Goal: Task Accomplishment & Management: Complete application form

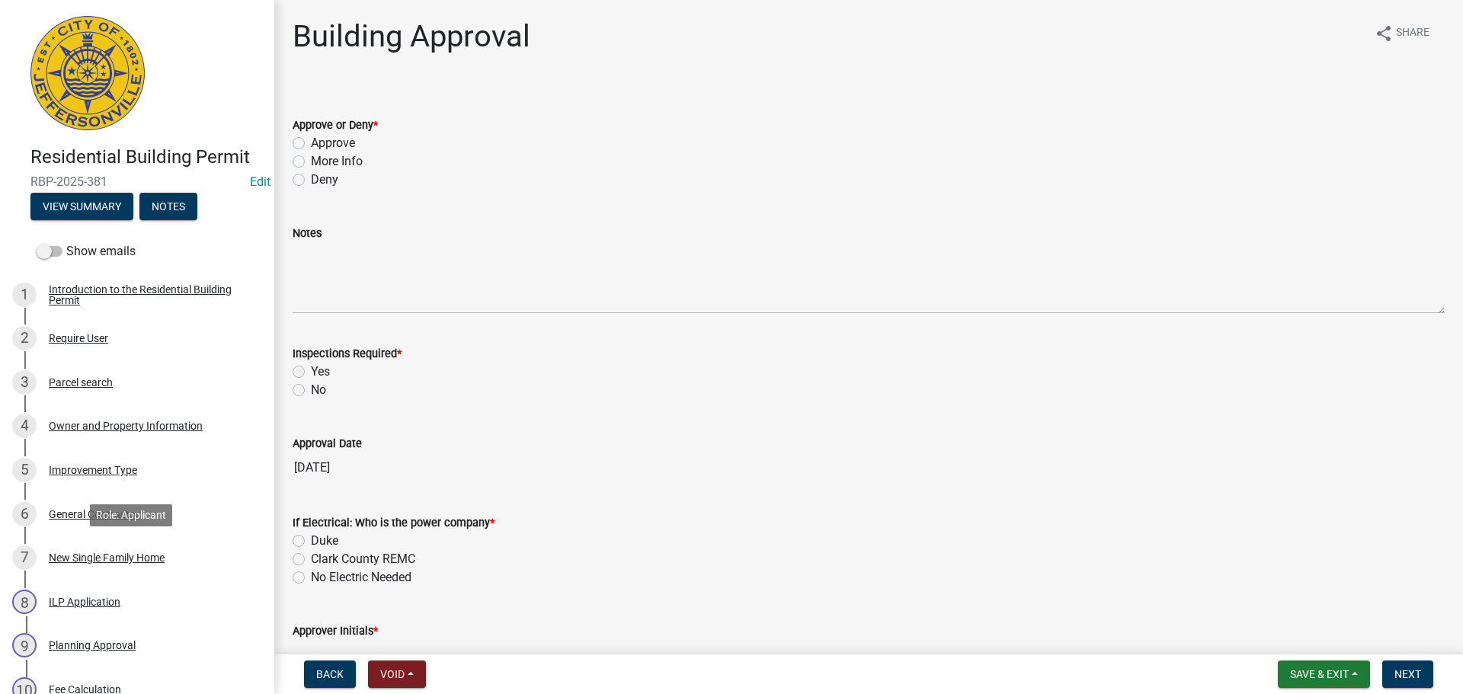
click at [118, 557] on div "New Single Family Home" at bounding box center [107, 558] width 116 height 11
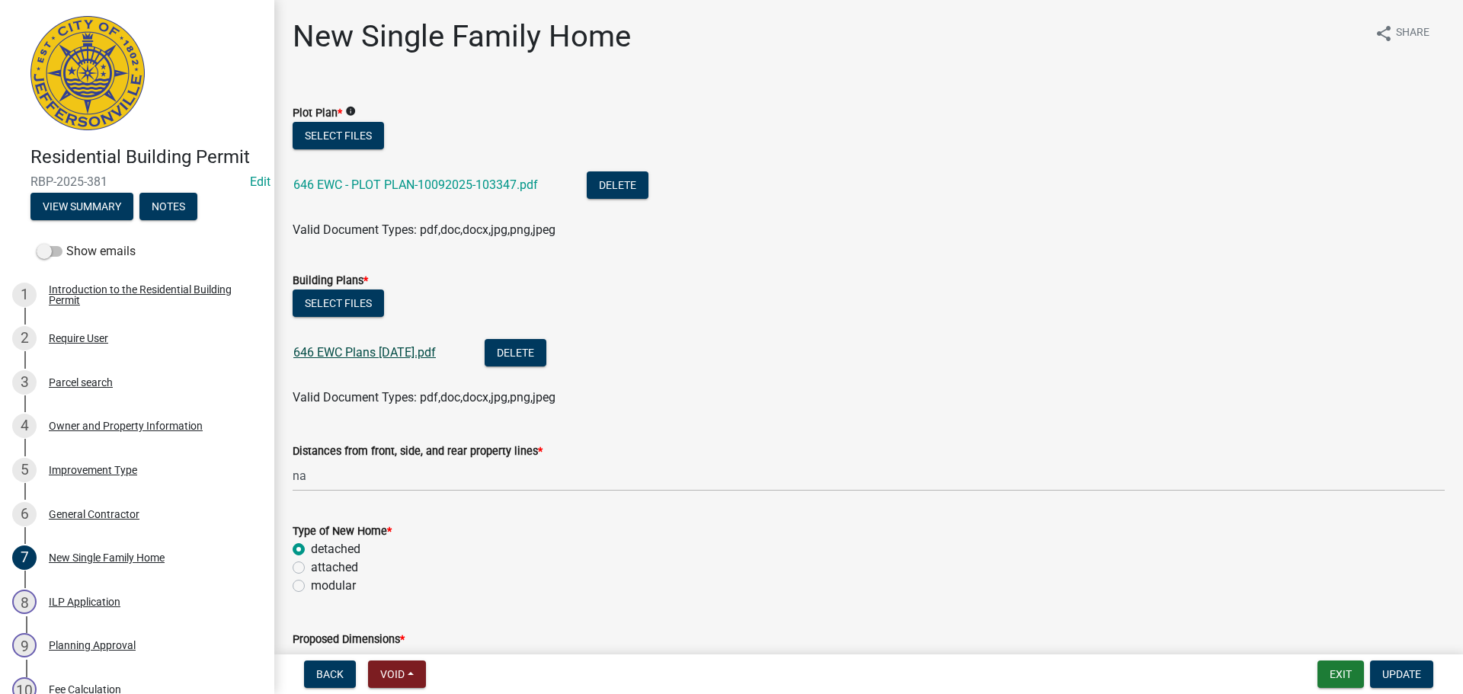
click at [399, 349] on link "646 EWC Plans [DATE].pdf" at bounding box center [364, 352] width 143 height 14
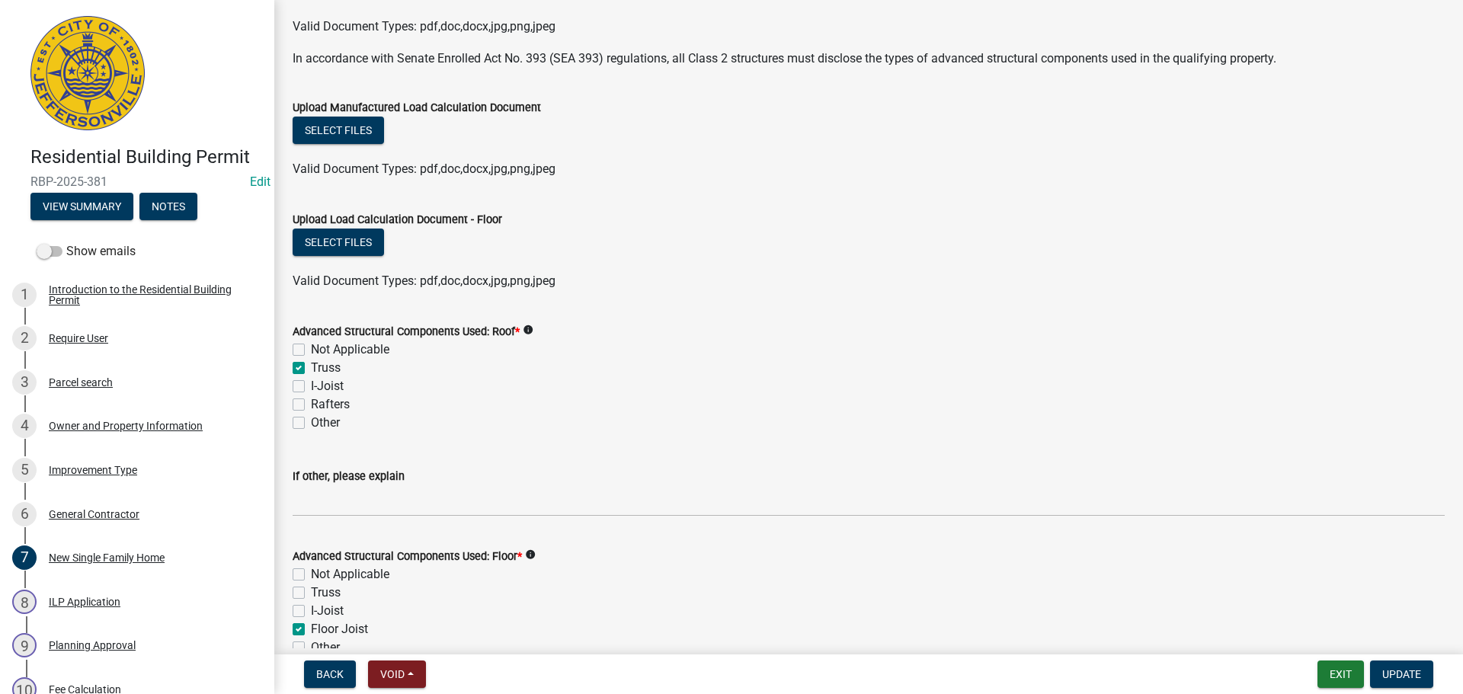
scroll to position [991, 0]
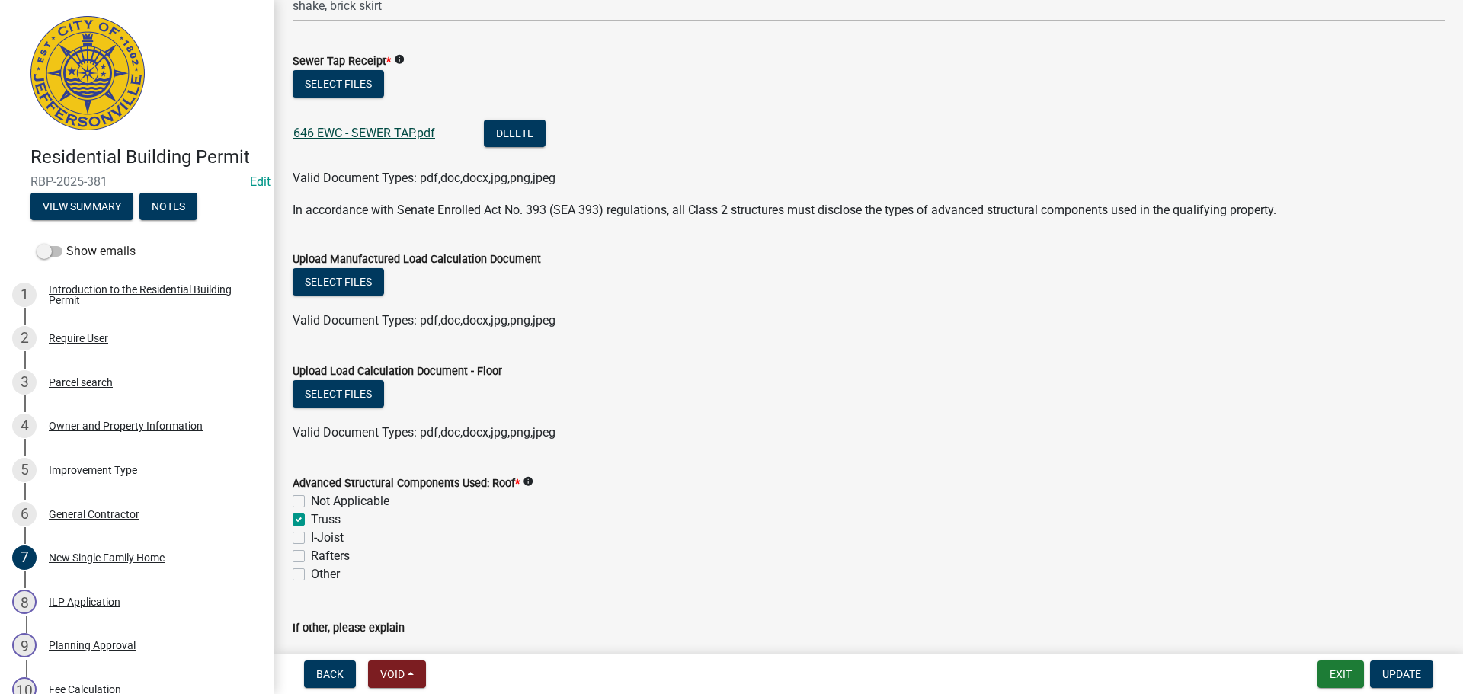
click at [385, 139] on link "646 EWC - SEWER TAP.pdf" at bounding box center [364, 133] width 142 height 14
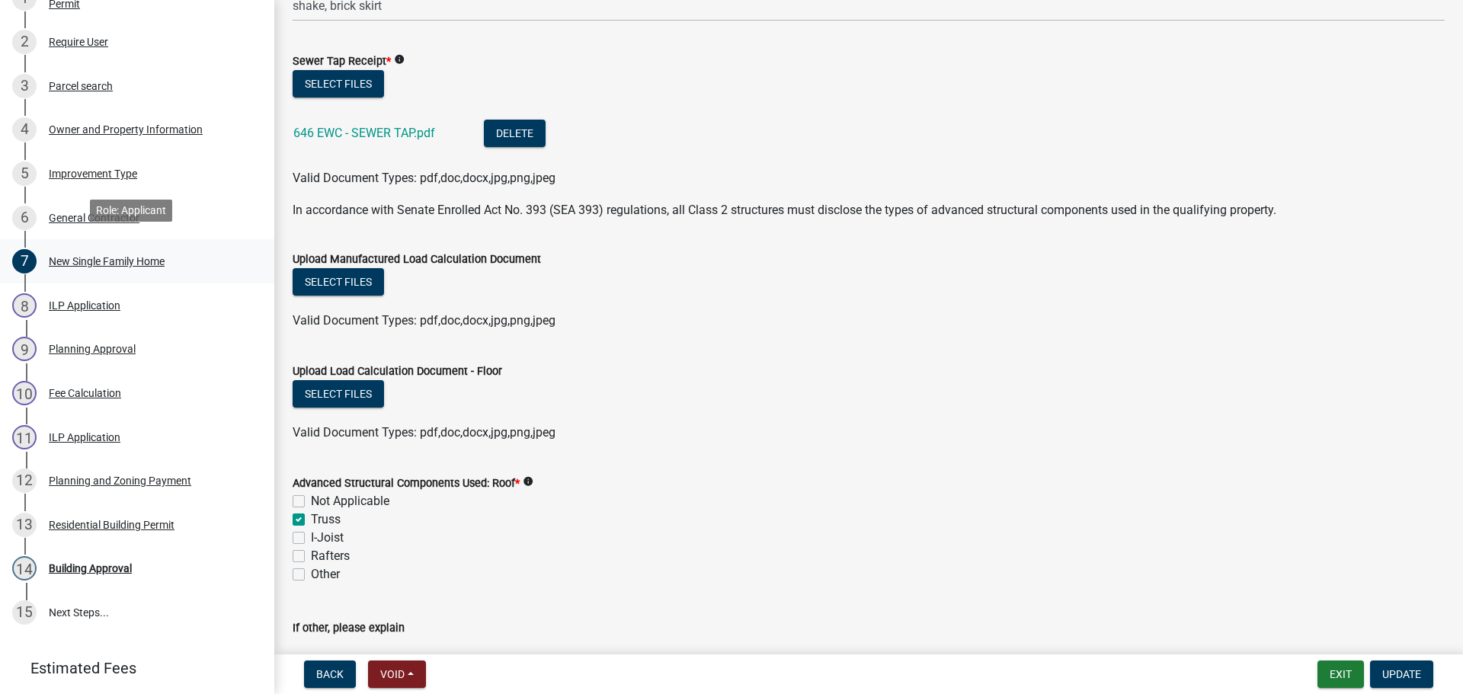
scroll to position [305, 0]
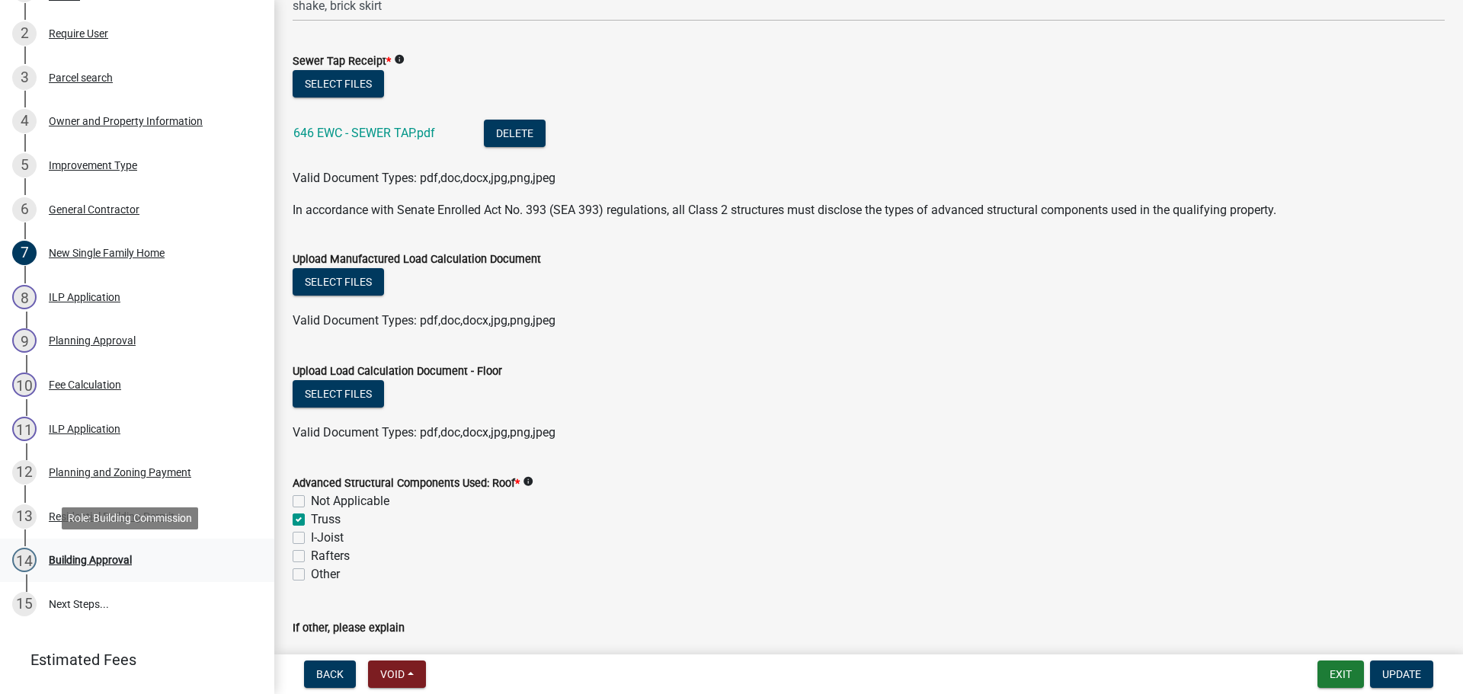
click at [114, 561] on div "Building Approval" at bounding box center [90, 560] width 83 height 11
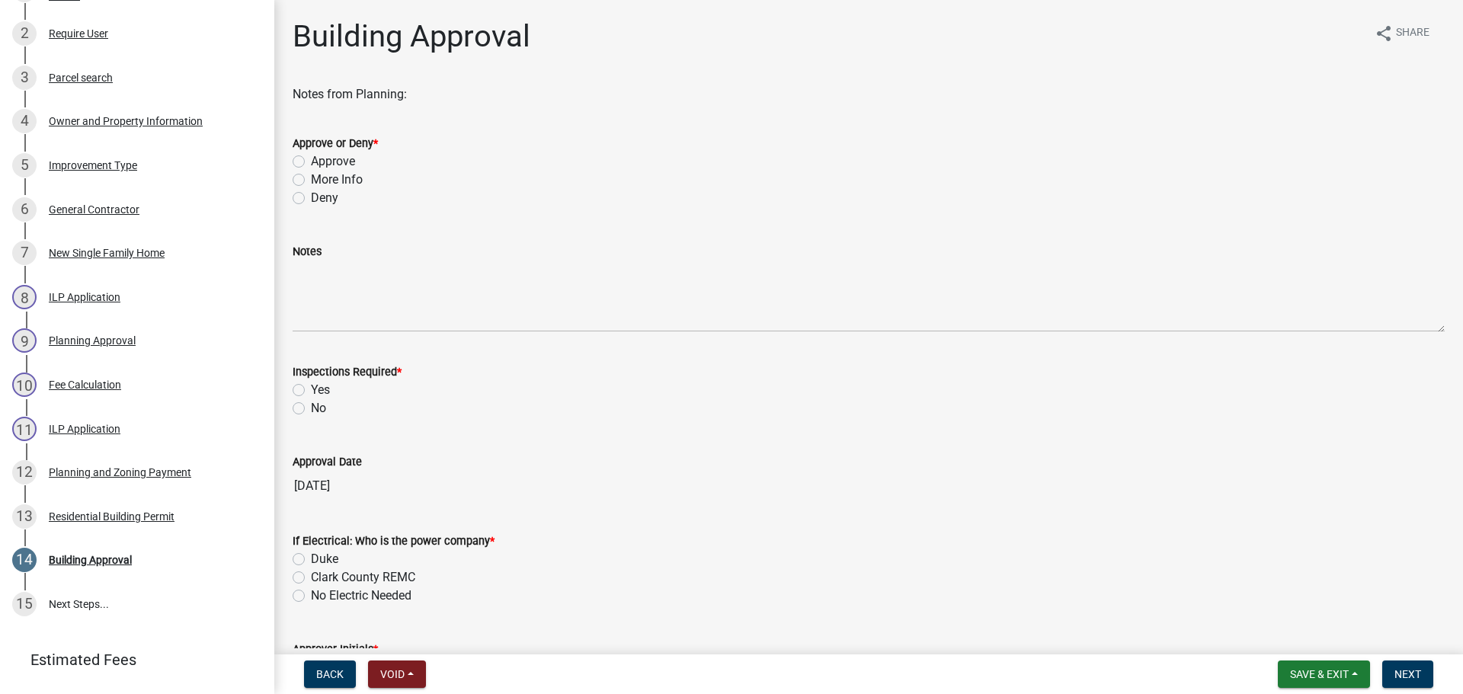
click at [331, 160] on label "Approve" at bounding box center [333, 161] width 44 height 18
click at [321, 160] on input "Approve" at bounding box center [316, 157] width 10 height 10
radio input "true"
click at [319, 391] on label "Yes" at bounding box center [320, 390] width 19 height 18
click at [319, 391] on input "Yes" at bounding box center [316, 386] width 10 height 10
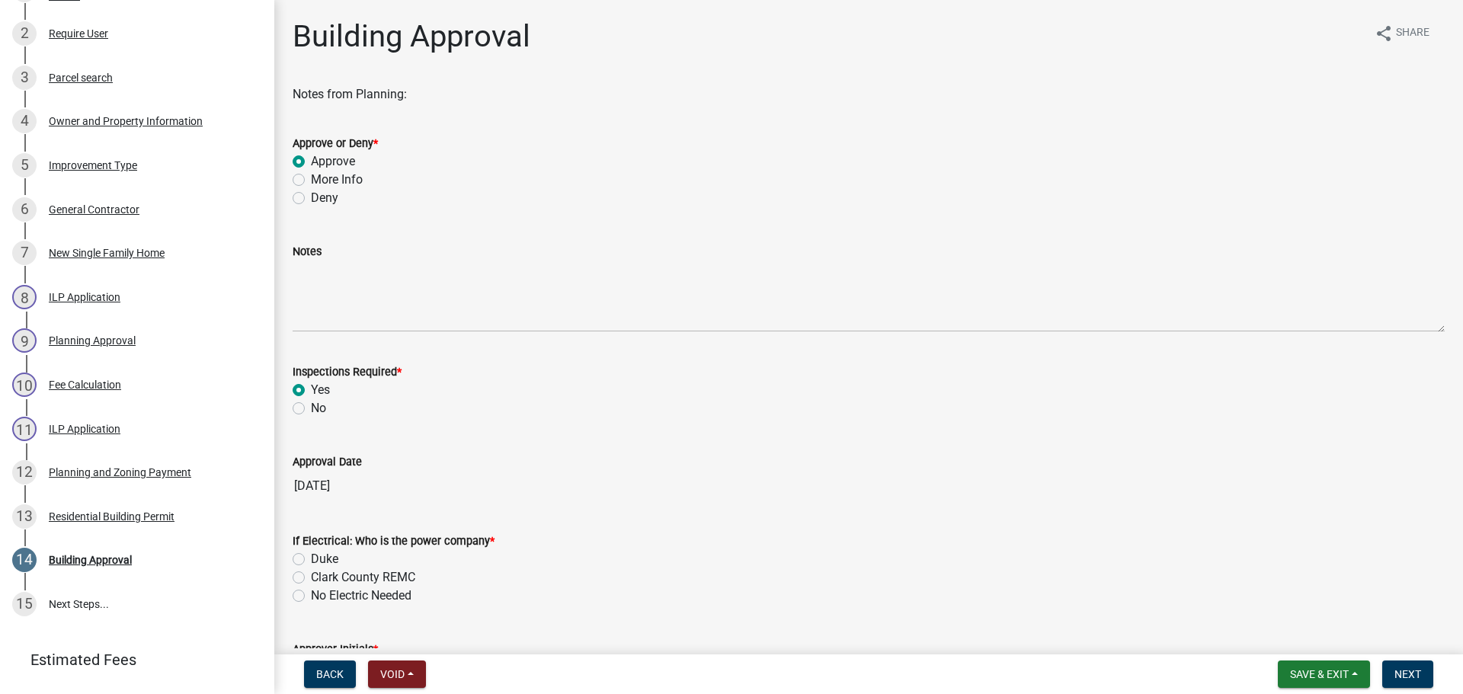
radio input "true"
click at [343, 575] on label "Clark County REMC" at bounding box center [363, 578] width 104 height 18
click at [321, 575] on input "Clark County REMC" at bounding box center [316, 574] width 10 height 10
radio input "true"
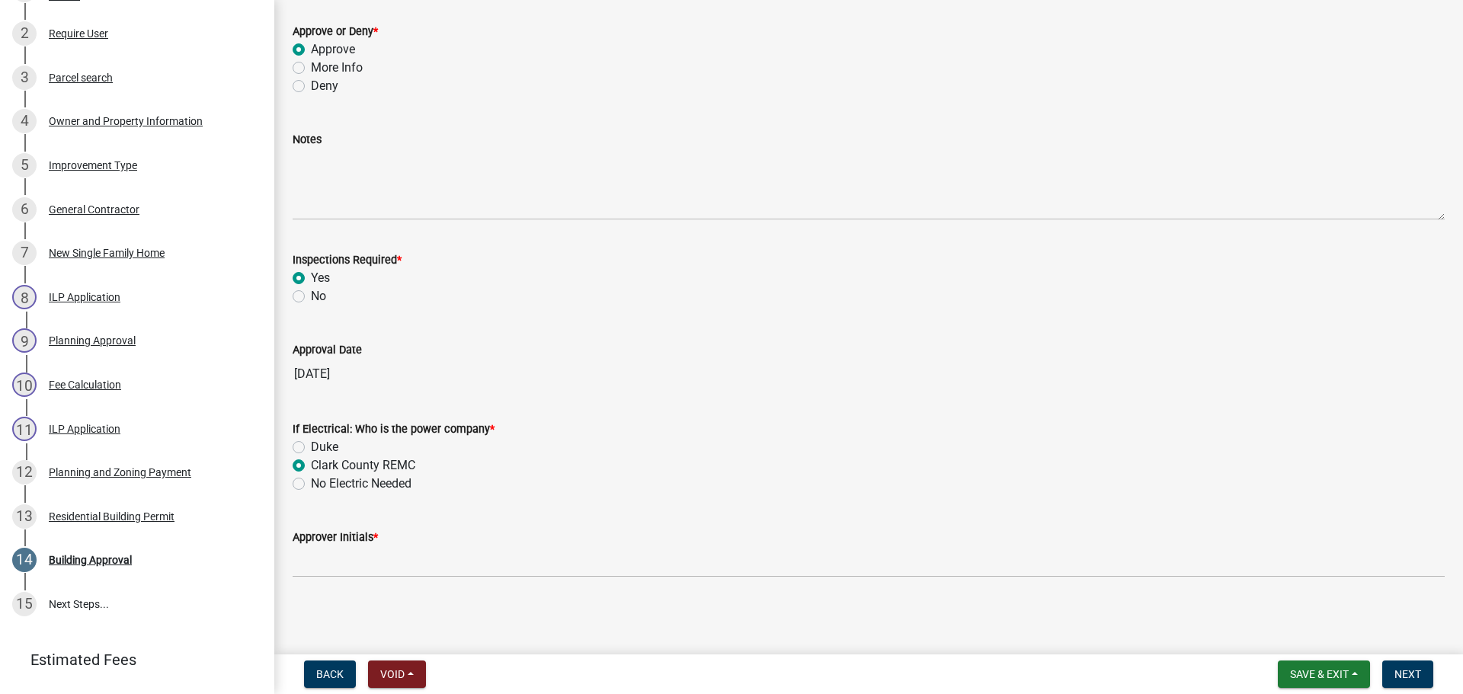
scroll to position [113, 0]
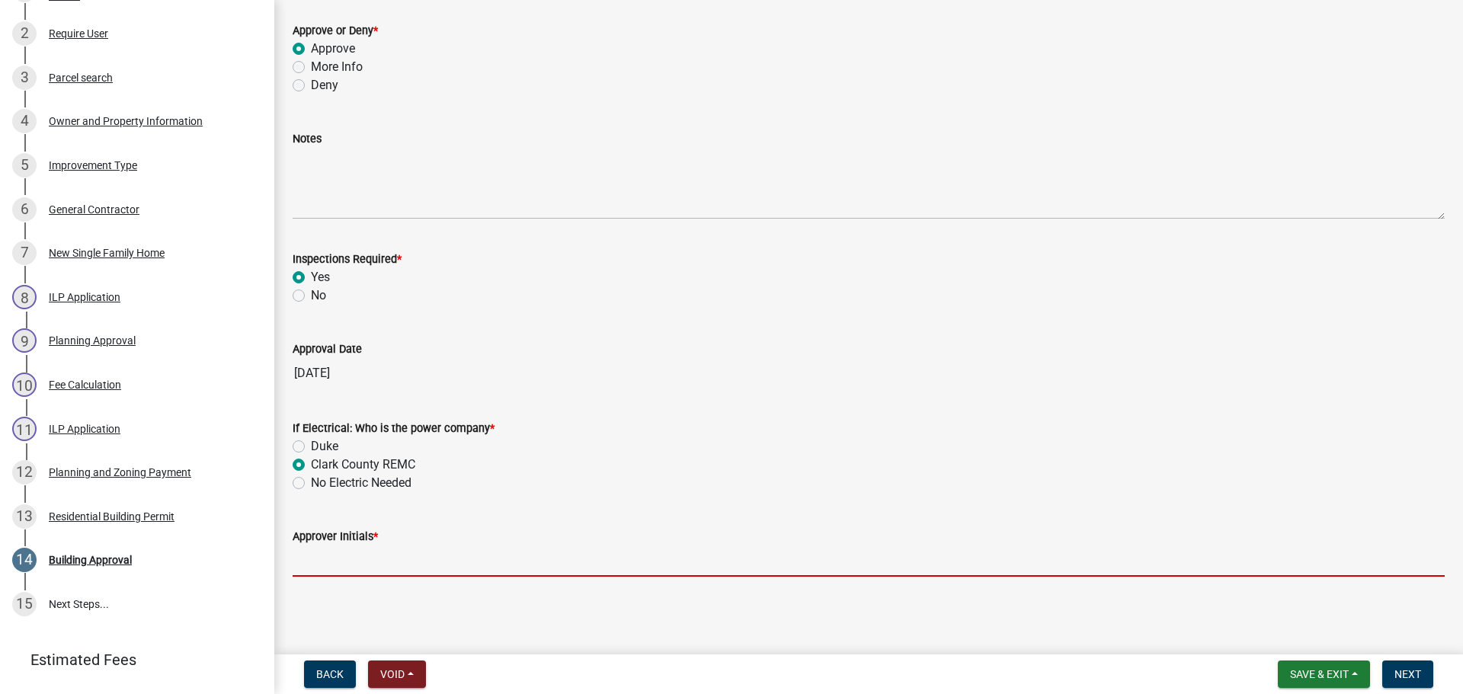
click at [367, 556] on input "Approver Initials *" at bounding box center [869, 561] width 1152 height 31
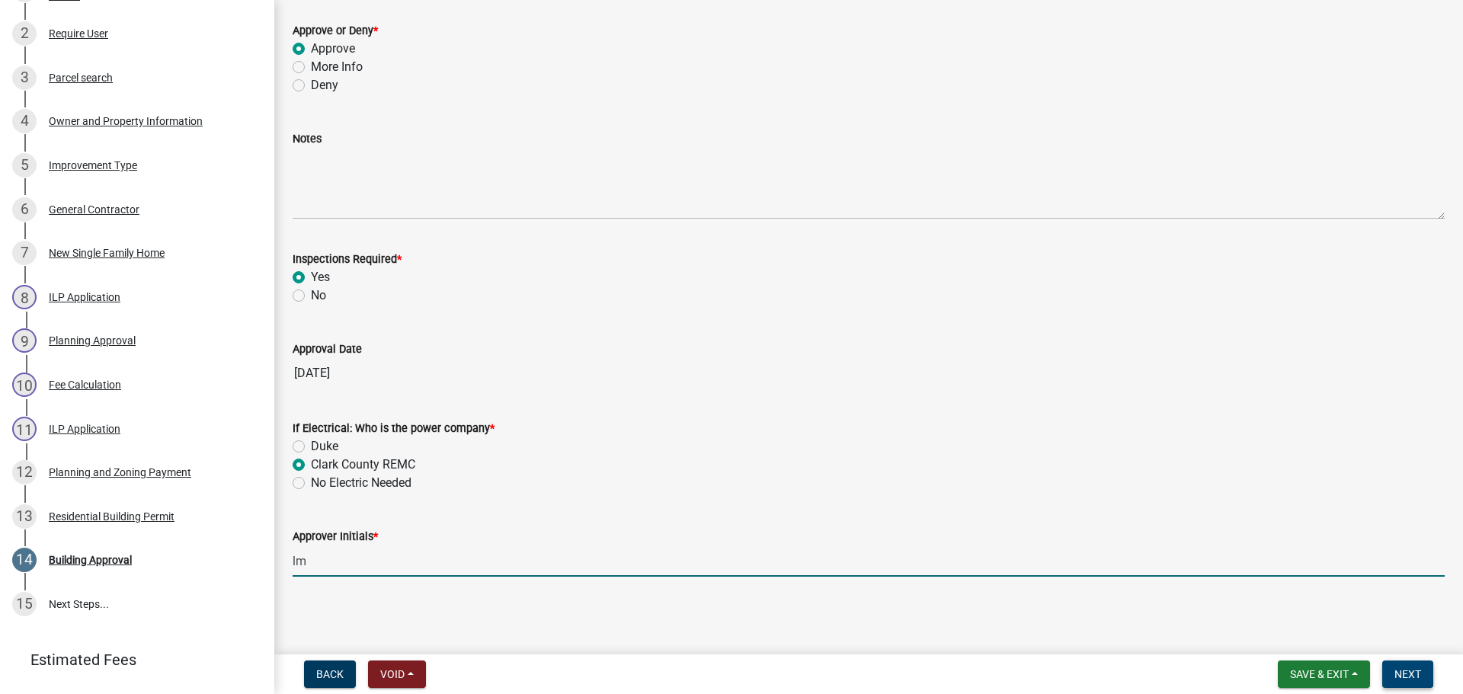
type input "lm"
click at [1426, 681] on button "Next" at bounding box center [1407, 674] width 51 height 27
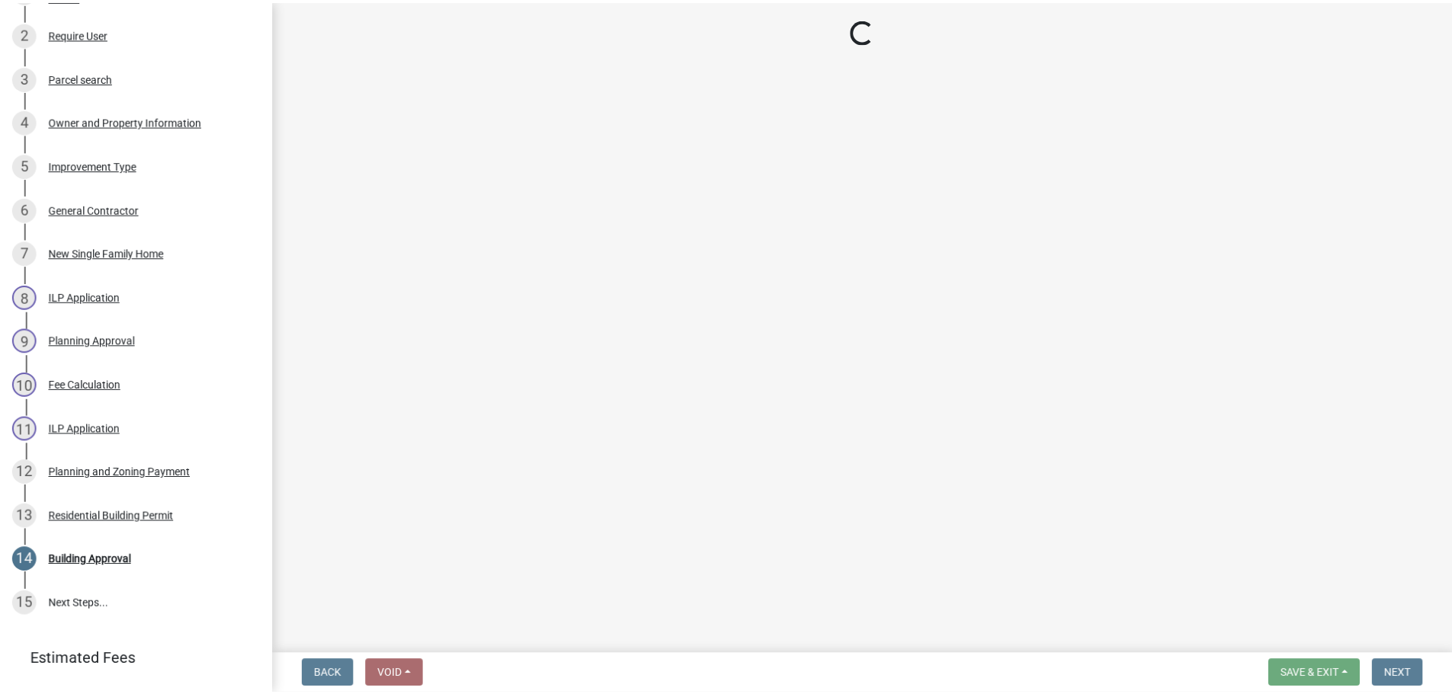
scroll to position [612, 0]
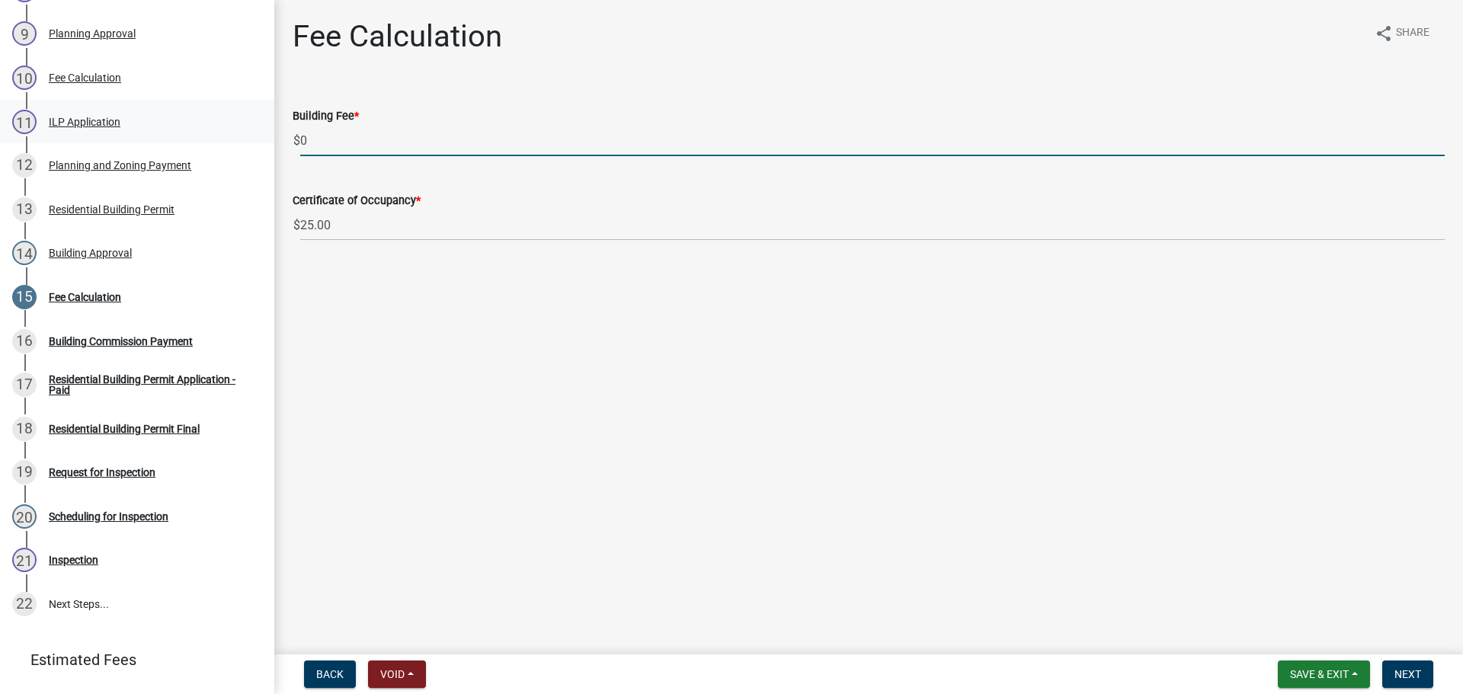
drag, startPoint x: 338, startPoint y: 143, endPoint x: 240, endPoint y: 123, distance: 99.4
click at [240, 123] on div "Residential Building Permit RBP-2025-381 Edit View Summary Notes Show emails 1 …" at bounding box center [731, 347] width 1463 height 694
type input "180.00"
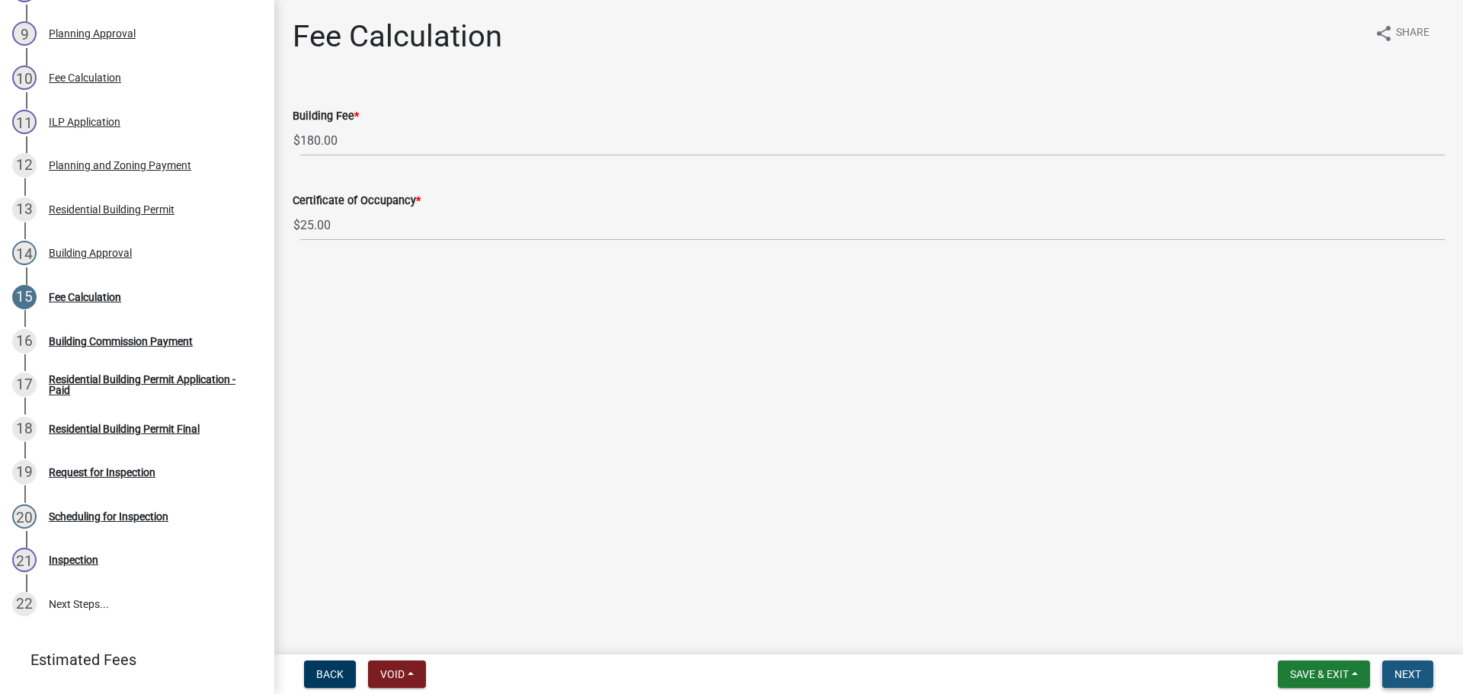
click at [1393, 671] on button "Next" at bounding box center [1407, 674] width 51 height 27
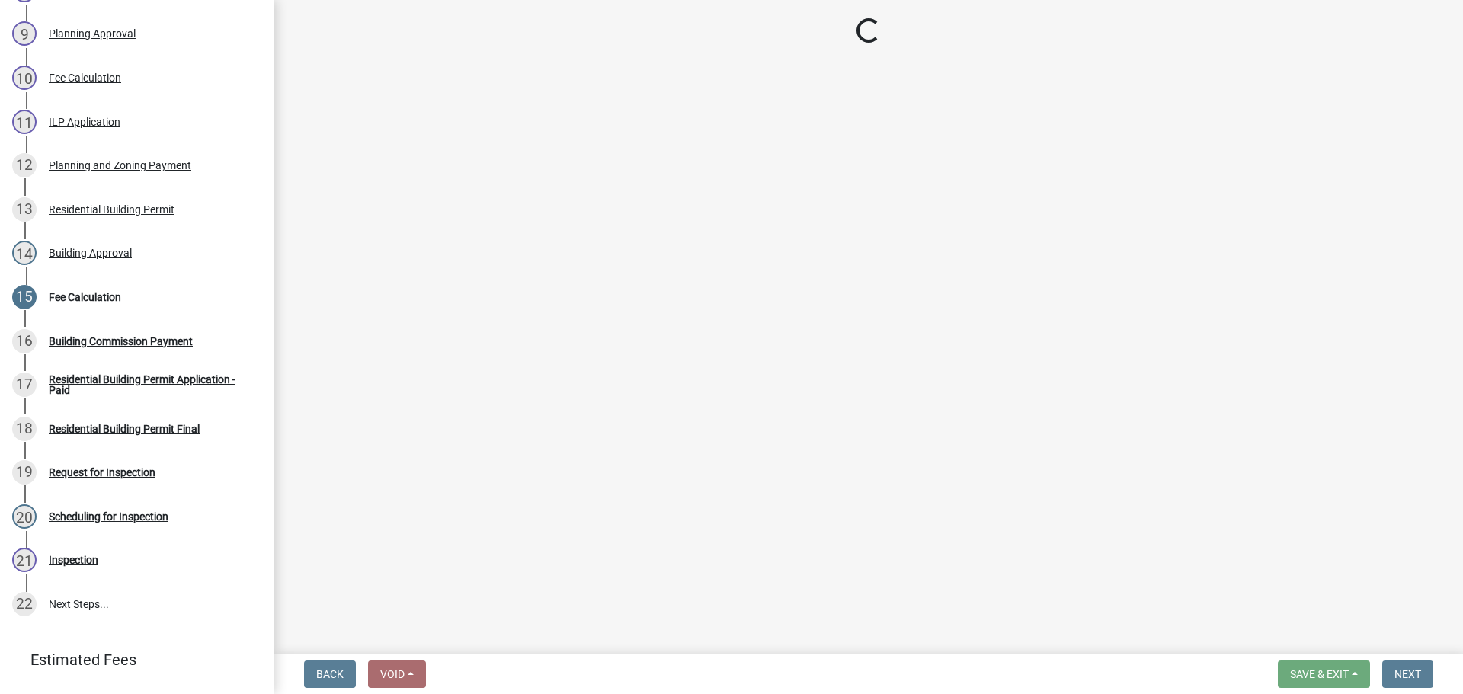
select select "3: 3"
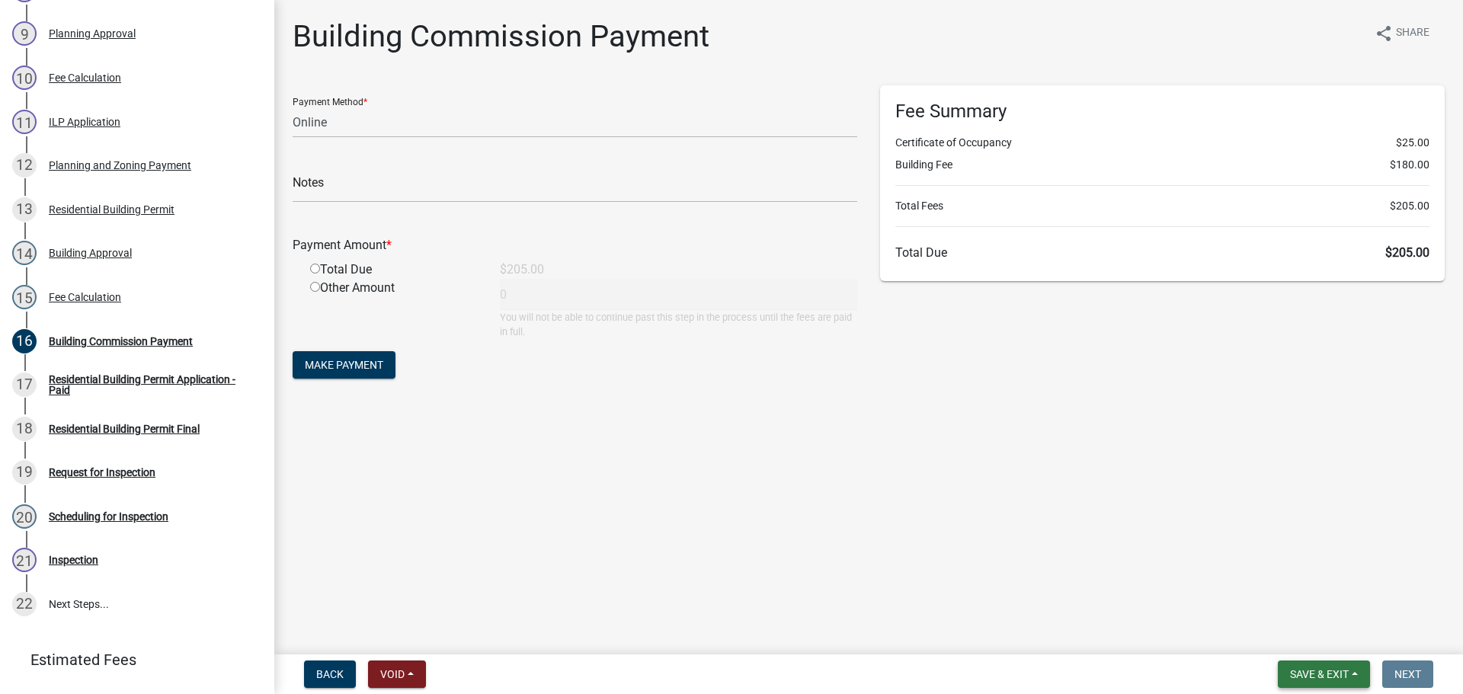
click at [1302, 671] on span "Save & Exit" at bounding box center [1319, 674] width 59 height 12
click at [1304, 641] on button "Save & Exit" at bounding box center [1309, 635] width 122 height 37
